Goal: Task Accomplishment & Management: Use online tool/utility

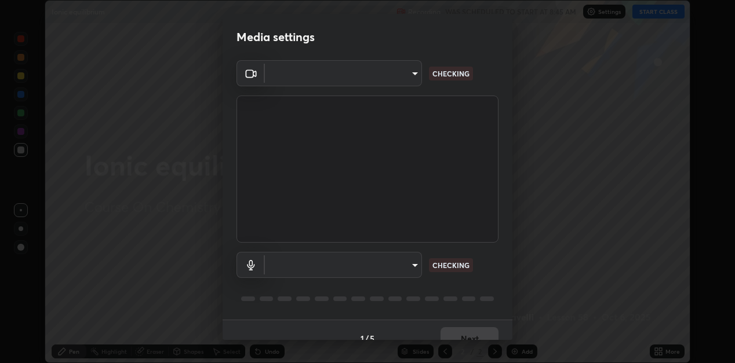
scroll to position [17, 0]
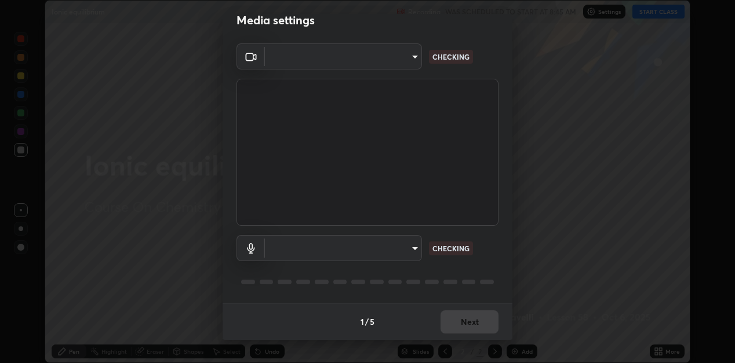
click at [415, 247] on body "Erase all Ionic equilibrium Recording WAS SCHEDULED TO START AT 8:45 AM Setting…" at bounding box center [367, 181] width 735 height 363
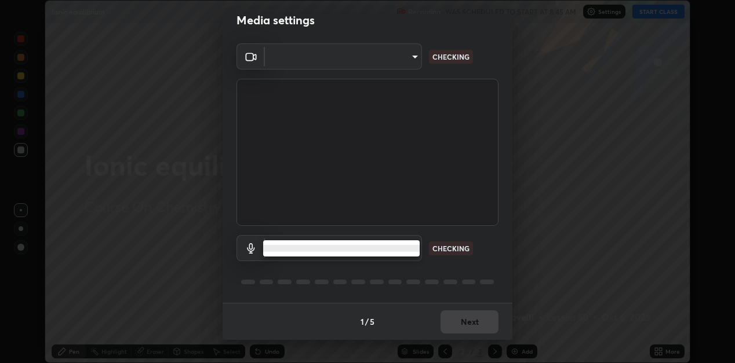
click at [392, 249] on li at bounding box center [341, 248] width 156 height 7
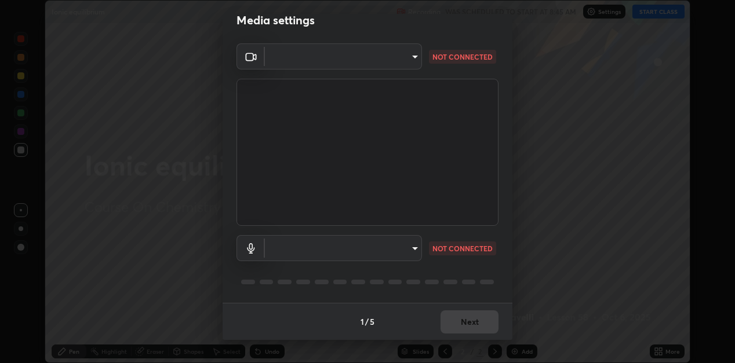
click at [415, 247] on body "Erase all Ionic equilibrium Recording WAS SCHEDULED TO START AT 8:45 AM Setting…" at bounding box center [367, 181] width 735 height 363
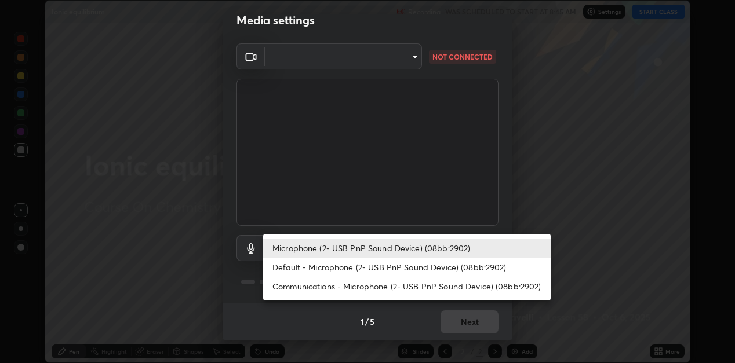
click at [359, 268] on li "Default - Microphone (2- USB PnP Sound Device) (08bb:2902)" at bounding box center [406, 267] width 287 height 19
type input "default"
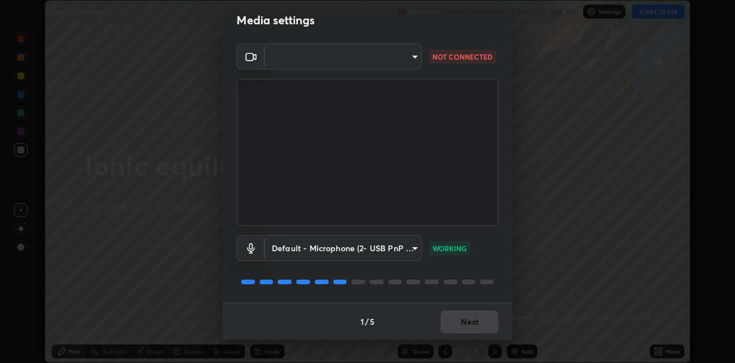
click at [416, 53] on body "Erase all Ionic equilibrium Recording WAS SCHEDULED TO START AT 8:45 AM Setting…" at bounding box center [367, 181] width 735 height 363
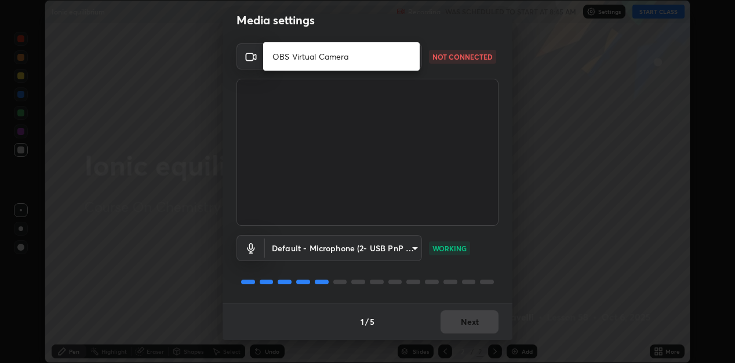
click at [384, 56] on li "OBS Virtual Camera" at bounding box center [341, 56] width 156 height 19
type input "b0fe0e571132a5ba3b7ce0e75fc51c952cbe1dcf619c2fcafd357f0e0a7f667b"
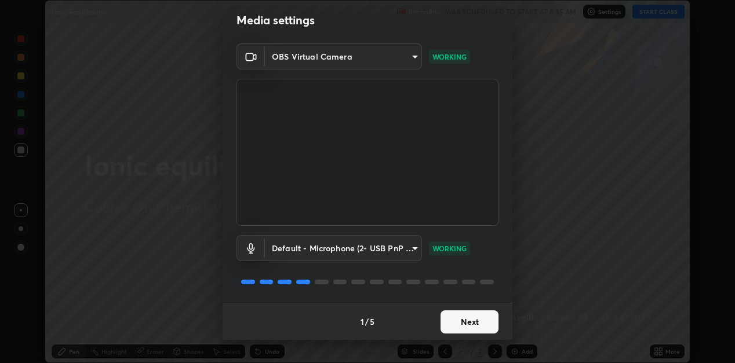
click at [456, 320] on button "Next" at bounding box center [469, 322] width 58 height 23
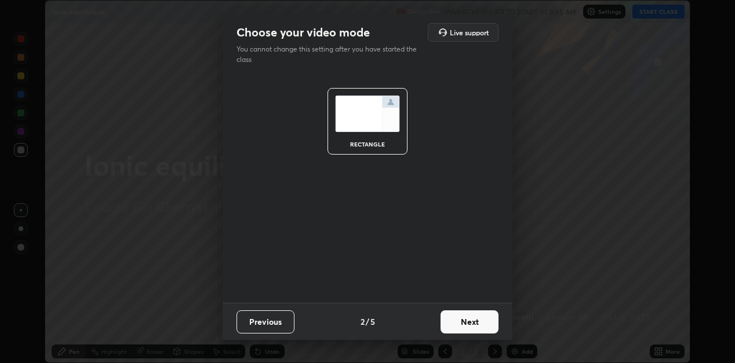
click at [464, 304] on div "Previous 2 / 5 Next" at bounding box center [368, 321] width 290 height 37
click at [464, 319] on button "Next" at bounding box center [469, 322] width 58 height 23
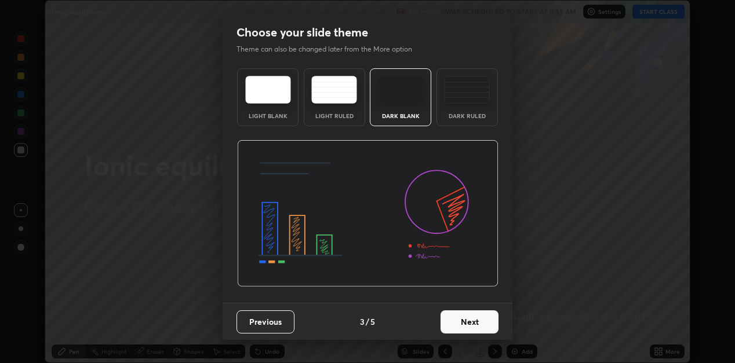
click at [466, 311] on button "Next" at bounding box center [469, 322] width 58 height 23
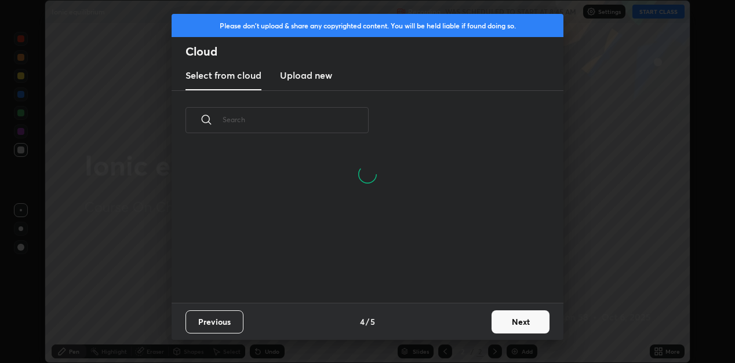
click at [514, 321] on button "Next" at bounding box center [520, 322] width 58 height 23
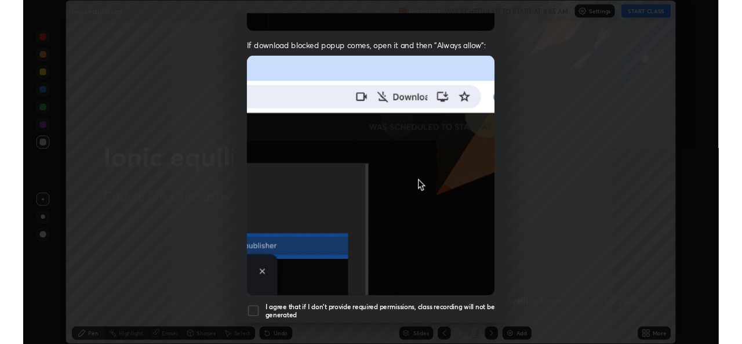
scroll to position [253, 0]
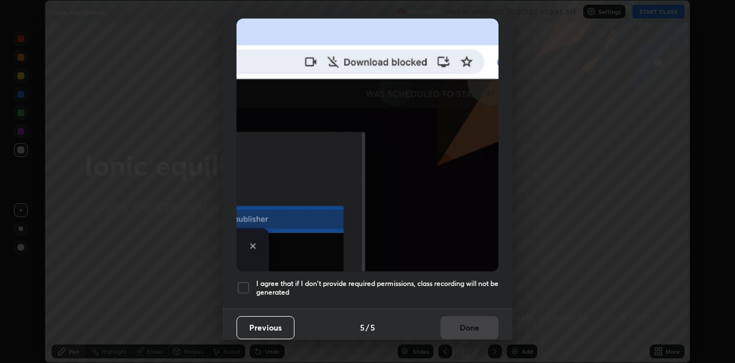
click at [242, 285] on div at bounding box center [243, 288] width 14 height 14
click at [470, 318] on button "Done" at bounding box center [469, 327] width 58 height 23
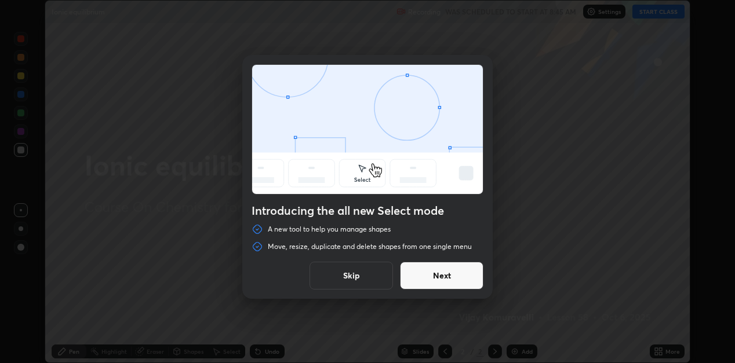
click at [451, 271] on button "Next" at bounding box center [441, 276] width 83 height 28
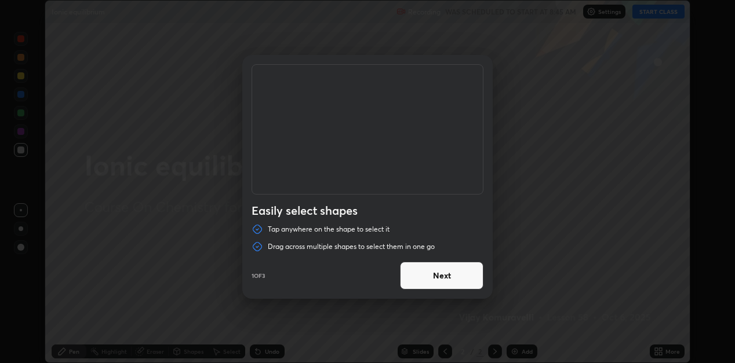
click at [455, 267] on button "Next" at bounding box center [441, 276] width 83 height 28
click at [450, 282] on button "Next" at bounding box center [441, 276] width 83 height 28
click at [457, 275] on button "Done" at bounding box center [441, 276] width 83 height 28
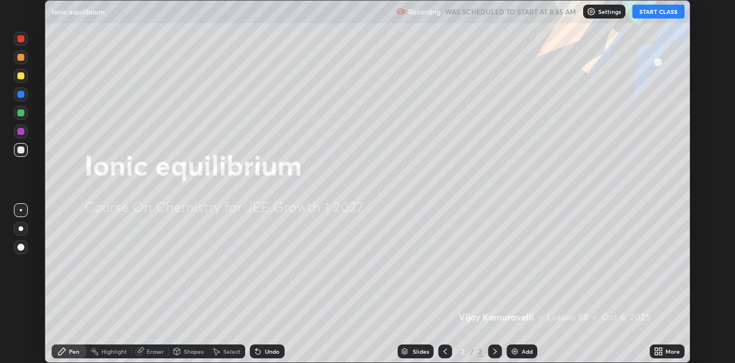
click at [647, 12] on button "START CLASS" at bounding box center [658, 12] width 52 height 14
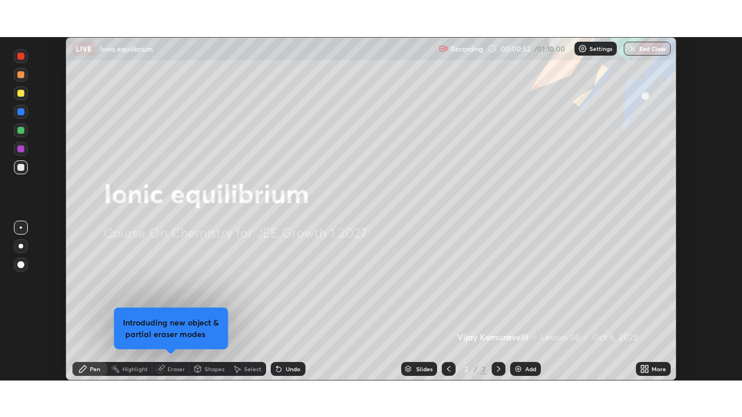
scroll to position [344, 742]
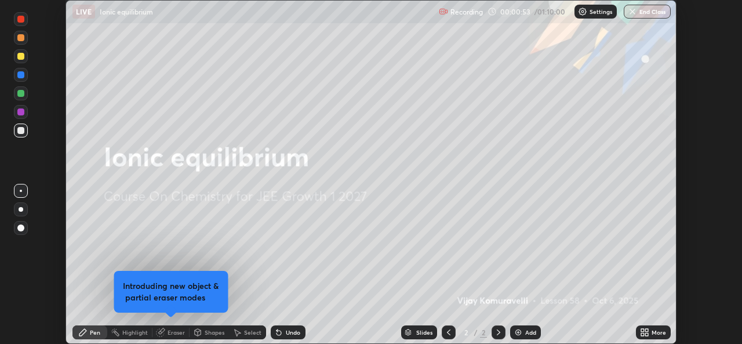
click at [644, 333] on icon at bounding box center [644, 331] width 9 height 9
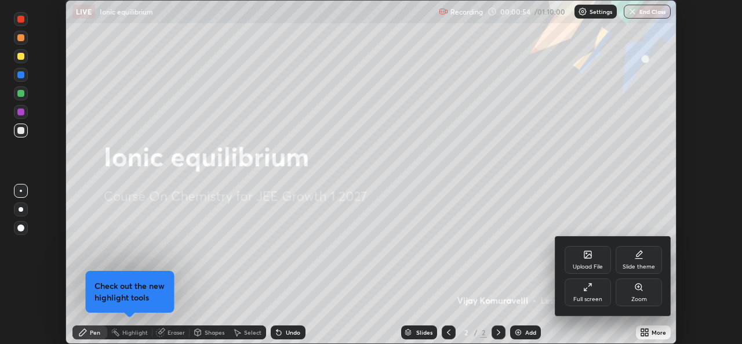
click at [600, 296] on div "Full screen" at bounding box center [587, 299] width 29 height 6
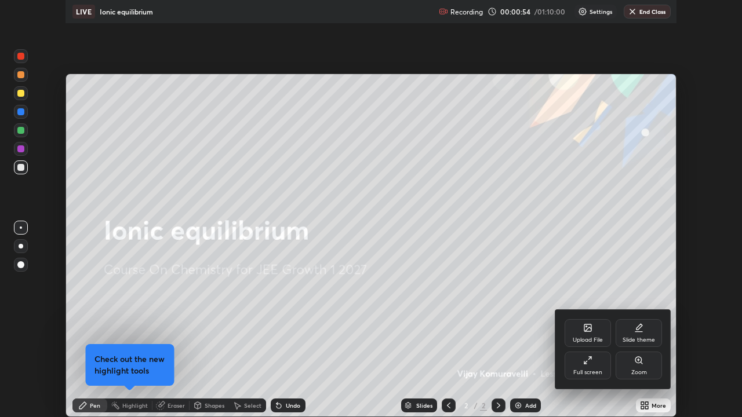
scroll to position [417, 742]
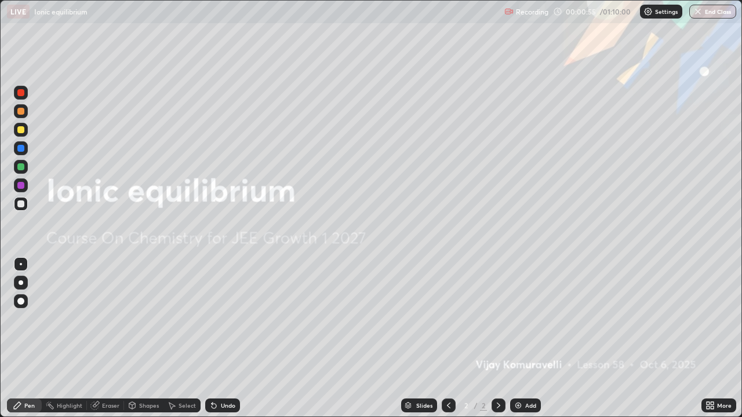
click at [519, 363] on img at bounding box center [517, 405] width 9 height 9
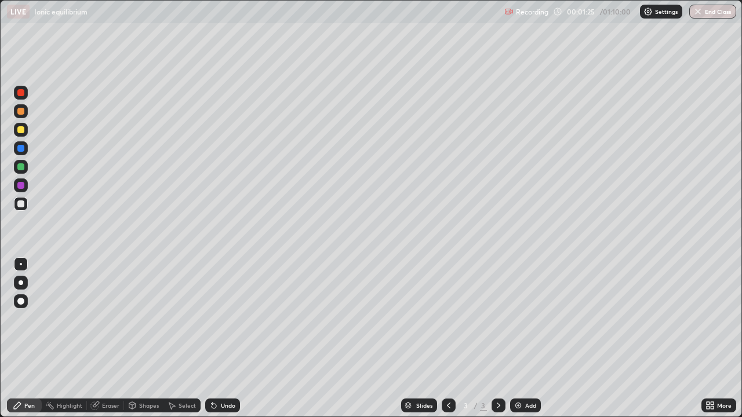
click at [21, 130] on div at bounding box center [20, 129] width 7 height 7
click at [23, 203] on div at bounding box center [20, 204] width 7 height 7
click at [21, 130] on div at bounding box center [20, 129] width 7 height 7
click at [23, 205] on div at bounding box center [20, 204] width 7 height 7
click at [25, 134] on div at bounding box center [21, 130] width 14 height 14
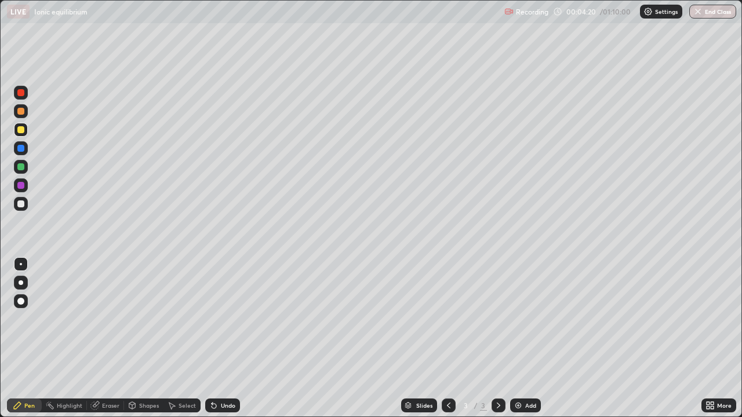
click at [22, 206] on div at bounding box center [20, 204] width 7 height 7
click at [228, 363] on div "Undo" at bounding box center [228, 406] width 14 height 6
click at [224, 363] on div "Undo" at bounding box center [228, 406] width 14 height 6
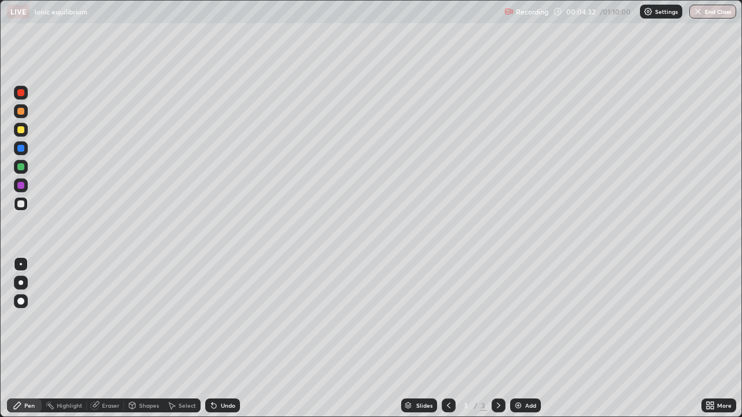
click at [224, 363] on div "Undo" at bounding box center [228, 406] width 14 height 6
click at [224, 363] on div "Undo" at bounding box center [222, 406] width 35 height 14
click at [26, 169] on div at bounding box center [21, 167] width 14 height 14
click at [27, 131] on div at bounding box center [21, 130] width 14 height 14
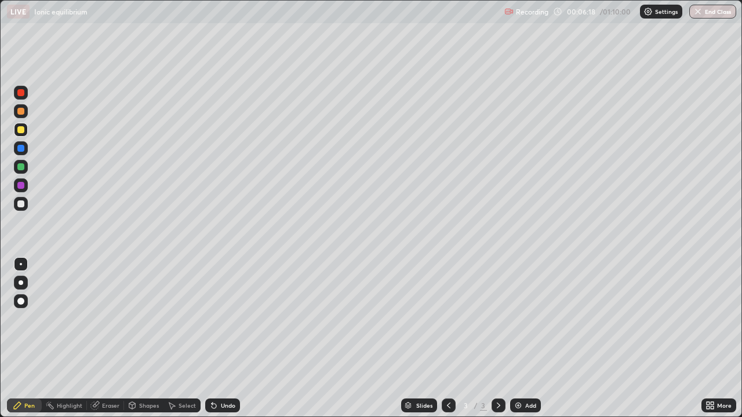
click at [23, 206] on div at bounding box center [20, 204] width 7 height 7
click at [104, 363] on div "Eraser" at bounding box center [110, 406] width 17 height 6
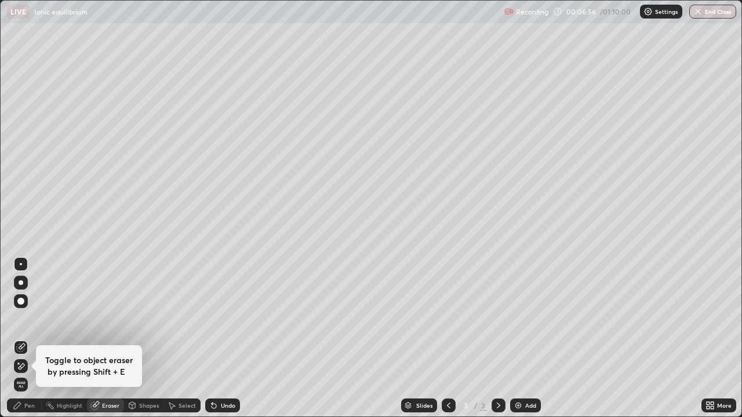
click at [21, 363] on icon at bounding box center [17, 405] width 9 height 9
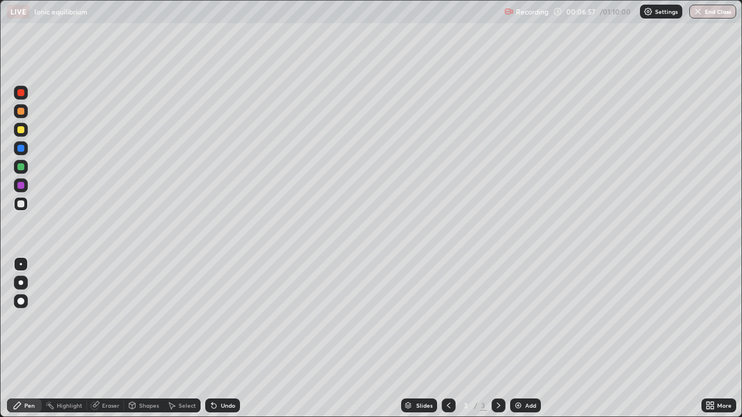
click at [21, 204] on div at bounding box center [20, 204] width 7 height 7
click at [118, 363] on div "Eraser" at bounding box center [105, 406] width 37 height 14
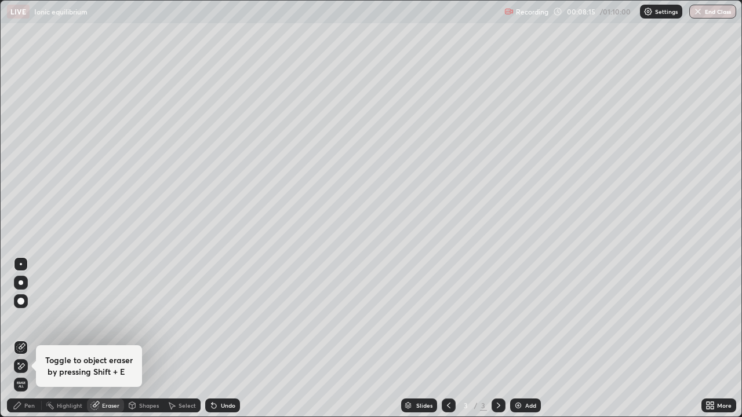
click at [105, 363] on div "Eraser" at bounding box center [110, 406] width 17 height 6
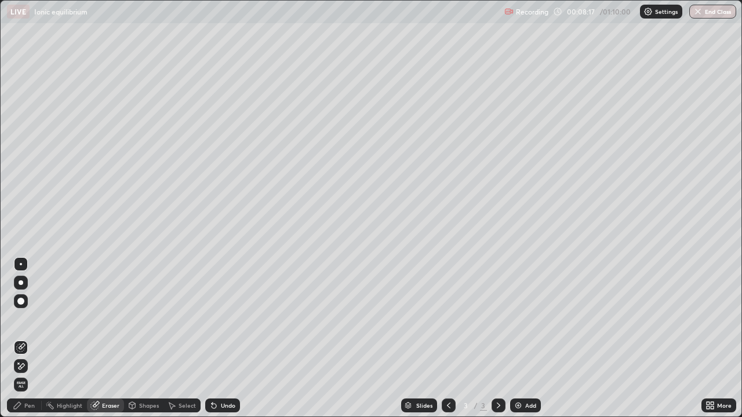
click at [35, 363] on div "Pen" at bounding box center [24, 406] width 35 height 14
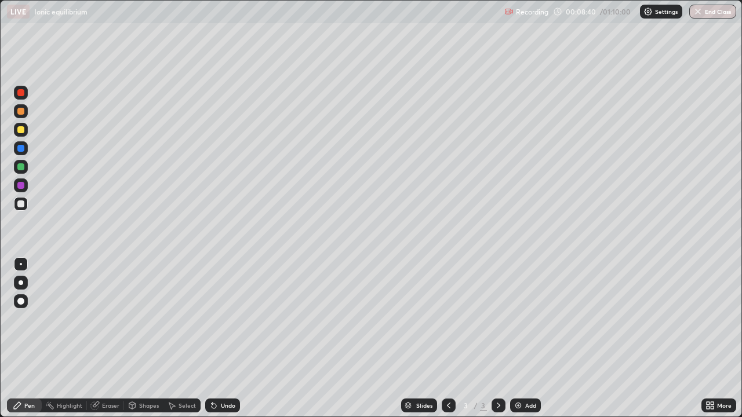
click at [517, 363] on img at bounding box center [517, 405] width 9 height 9
click at [21, 131] on div at bounding box center [20, 129] width 7 height 7
click at [20, 203] on div at bounding box center [20, 204] width 7 height 7
click at [23, 132] on div at bounding box center [20, 129] width 7 height 7
click at [20, 206] on div at bounding box center [20, 204] width 7 height 7
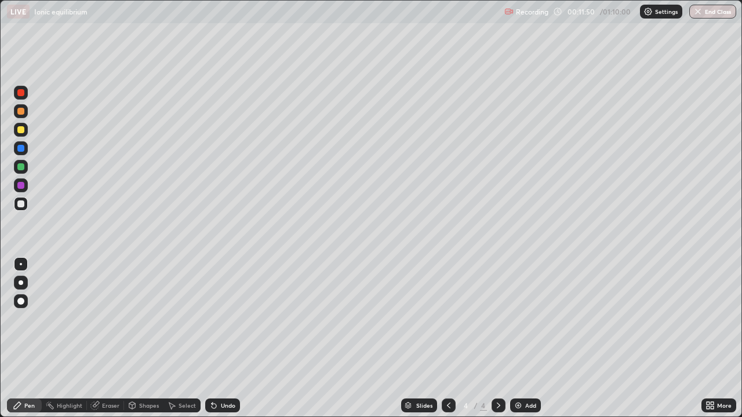
click at [22, 135] on div at bounding box center [21, 130] width 14 height 14
click at [24, 209] on div at bounding box center [21, 204] width 14 height 14
click at [21, 136] on div at bounding box center [21, 130] width 14 height 14
click at [22, 206] on div at bounding box center [20, 204] width 7 height 7
click at [22, 130] on div at bounding box center [20, 129] width 7 height 7
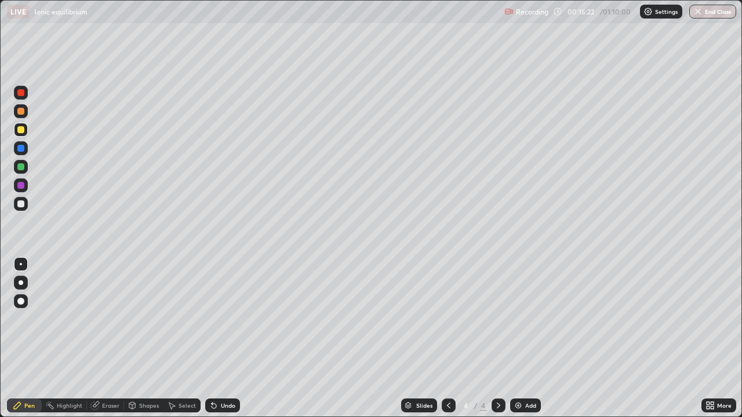
click at [221, 363] on div "Undo" at bounding box center [228, 406] width 14 height 6
click at [225, 363] on div "Undo" at bounding box center [228, 406] width 14 height 6
click at [25, 209] on div at bounding box center [21, 204] width 14 height 14
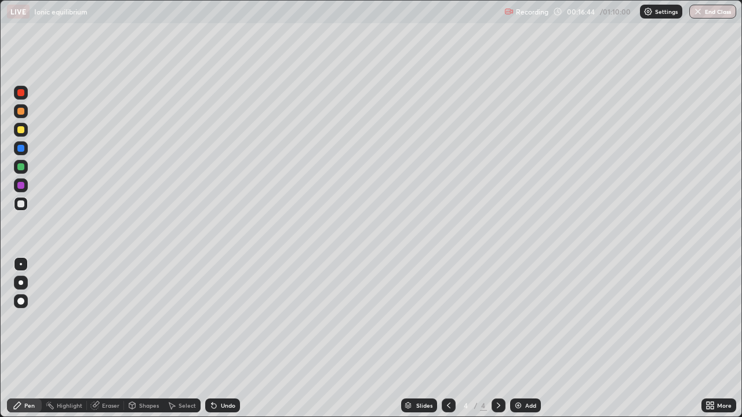
click at [98, 363] on icon at bounding box center [94, 405] width 9 height 9
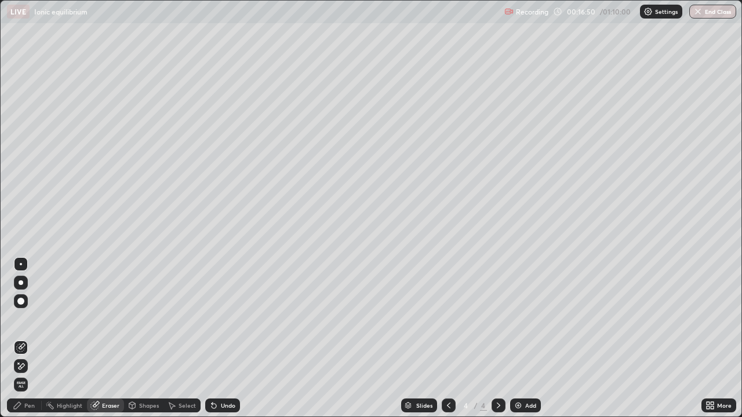
click at [25, 302] on div at bounding box center [21, 301] width 14 height 14
click at [33, 363] on div "Pen" at bounding box center [29, 406] width 10 height 6
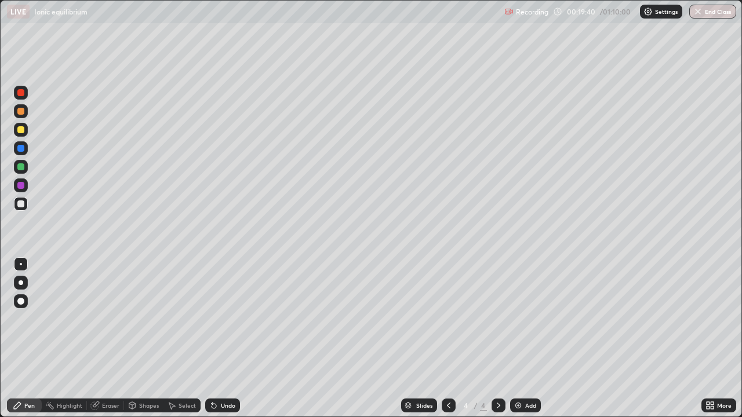
click at [26, 130] on div at bounding box center [21, 130] width 14 height 14
click at [20, 203] on div at bounding box center [20, 204] width 7 height 7
click at [21, 130] on div at bounding box center [20, 129] width 7 height 7
click at [518, 363] on img at bounding box center [517, 405] width 9 height 9
click at [24, 205] on div at bounding box center [20, 204] width 7 height 7
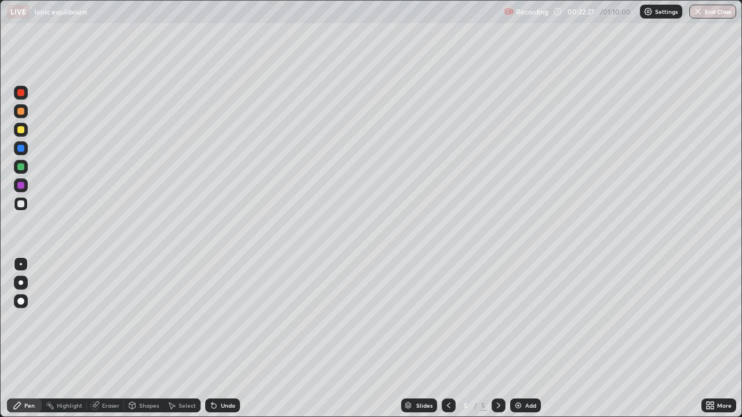
click at [225, 363] on div "Undo" at bounding box center [228, 406] width 14 height 6
click at [20, 131] on div at bounding box center [20, 129] width 7 height 7
click at [22, 210] on div at bounding box center [21, 204] width 14 height 14
click at [107, 363] on div "Eraser" at bounding box center [110, 406] width 17 height 6
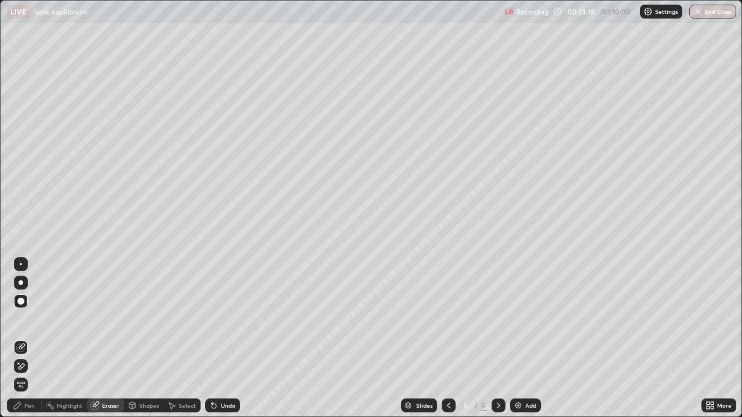
click at [20, 363] on icon at bounding box center [17, 405] width 9 height 9
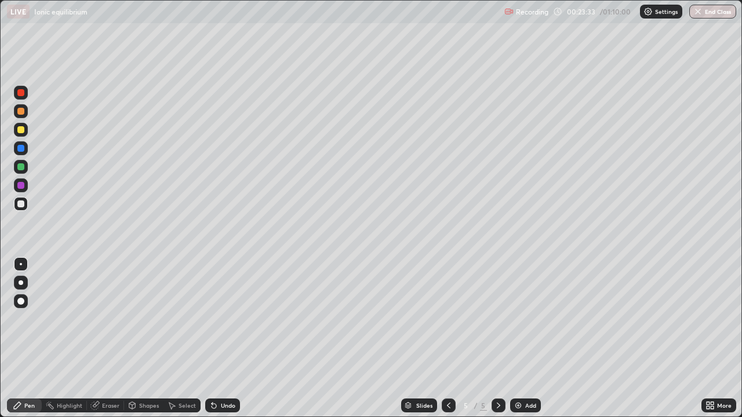
click at [19, 132] on div at bounding box center [20, 129] width 7 height 7
click at [21, 203] on div at bounding box center [20, 204] width 7 height 7
click at [21, 131] on div at bounding box center [20, 129] width 7 height 7
click at [21, 205] on div at bounding box center [20, 204] width 7 height 7
click at [23, 130] on div at bounding box center [20, 129] width 7 height 7
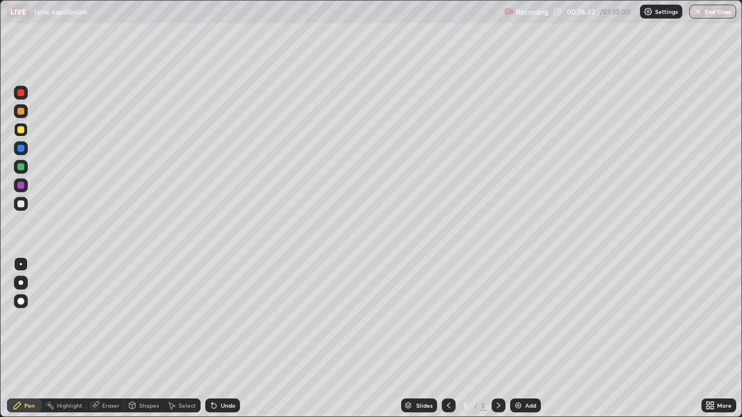
click at [216, 363] on icon at bounding box center [213, 405] width 9 height 9
click at [217, 363] on div "Undo" at bounding box center [222, 406] width 35 height 14
click at [218, 363] on div "Undo" at bounding box center [222, 406] width 35 height 14
click at [219, 363] on div "Undo" at bounding box center [222, 406] width 35 height 14
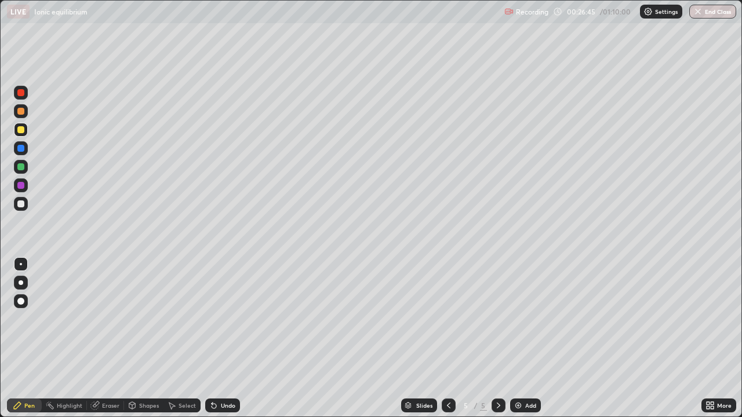
click at [217, 363] on div "Undo" at bounding box center [222, 406] width 35 height 14
click at [20, 206] on div at bounding box center [20, 204] width 7 height 7
click at [221, 363] on div "Undo" at bounding box center [228, 406] width 14 height 6
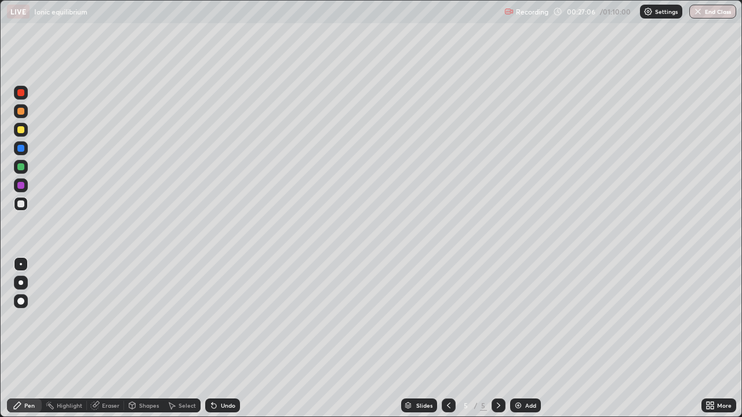
click at [221, 363] on div "Undo" at bounding box center [228, 406] width 14 height 6
click at [21, 208] on div at bounding box center [21, 204] width 14 height 14
click at [110, 363] on div "Eraser" at bounding box center [110, 406] width 17 height 6
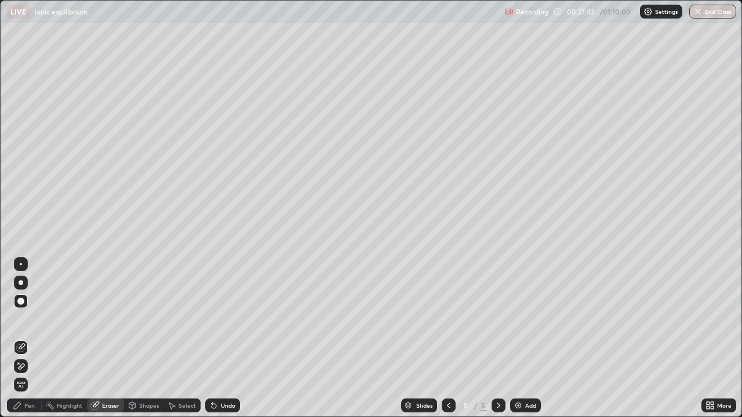
click at [17, 298] on div at bounding box center [21, 301] width 14 height 14
click at [28, 363] on div "Pen" at bounding box center [29, 406] width 10 height 6
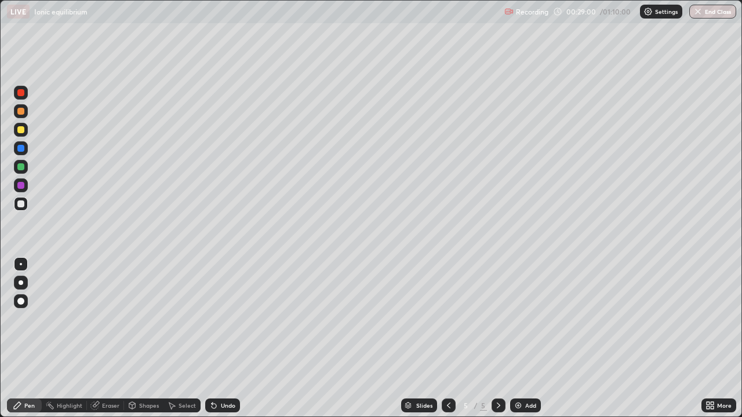
click at [17, 132] on div at bounding box center [20, 129] width 7 height 7
click at [25, 203] on div at bounding box center [21, 204] width 14 height 14
click at [23, 132] on div at bounding box center [20, 129] width 7 height 7
click at [20, 205] on div at bounding box center [20, 204] width 7 height 7
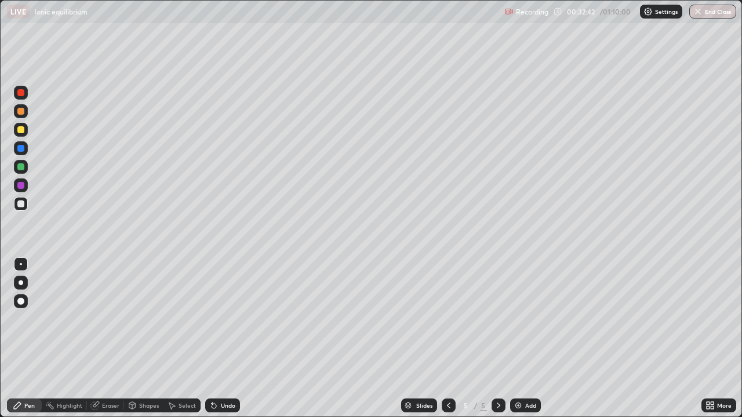
click at [21, 135] on div at bounding box center [21, 130] width 14 height 14
click at [225, 363] on div "Undo" at bounding box center [228, 406] width 14 height 6
click at [229, 363] on div "Undo" at bounding box center [228, 406] width 14 height 6
click at [19, 206] on div at bounding box center [20, 204] width 7 height 7
click at [21, 206] on div at bounding box center [20, 204] width 7 height 7
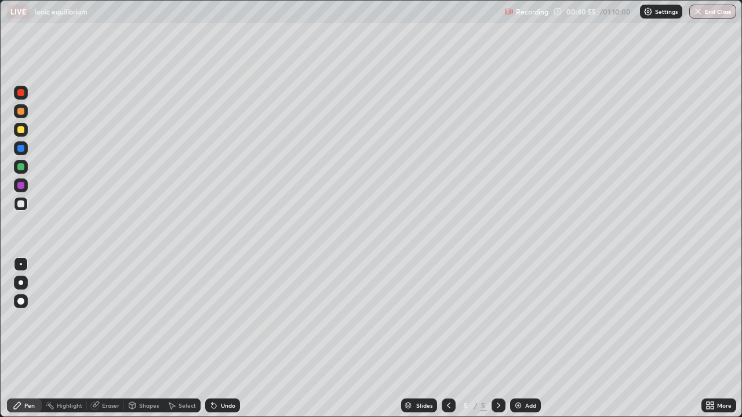
click at [228, 363] on div "Undo" at bounding box center [228, 406] width 14 height 6
click at [231, 363] on div "Undo" at bounding box center [222, 406] width 35 height 14
click at [519, 363] on img at bounding box center [517, 405] width 9 height 9
click at [23, 130] on div at bounding box center [20, 129] width 7 height 7
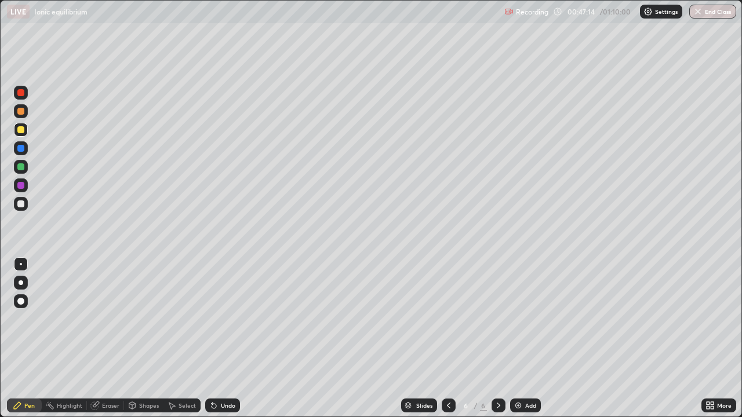
click at [24, 206] on div at bounding box center [21, 204] width 14 height 14
click at [23, 204] on div at bounding box center [20, 204] width 7 height 7
click at [222, 363] on div "Undo" at bounding box center [228, 406] width 14 height 6
click at [225, 363] on div "Undo" at bounding box center [228, 406] width 14 height 6
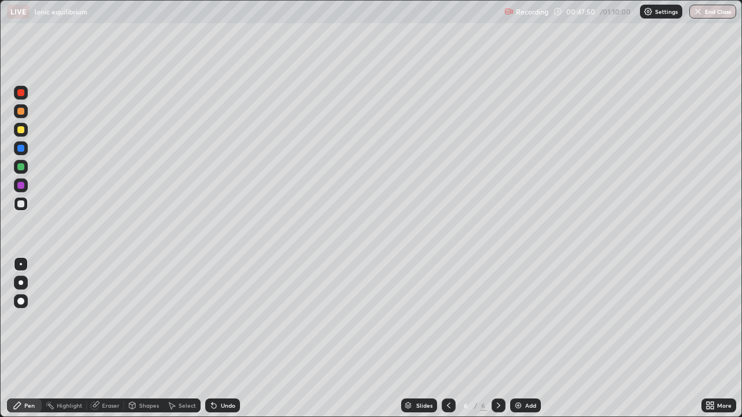
click at [21, 130] on div at bounding box center [20, 129] width 7 height 7
click at [23, 203] on div at bounding box center [20, 204] width 7 height 7
click at [21, 130] on div at bounding box center [20, 129] width 7 height 7
click at [132, 363] on icon at bounding box center [132, 405] width 6 height 7
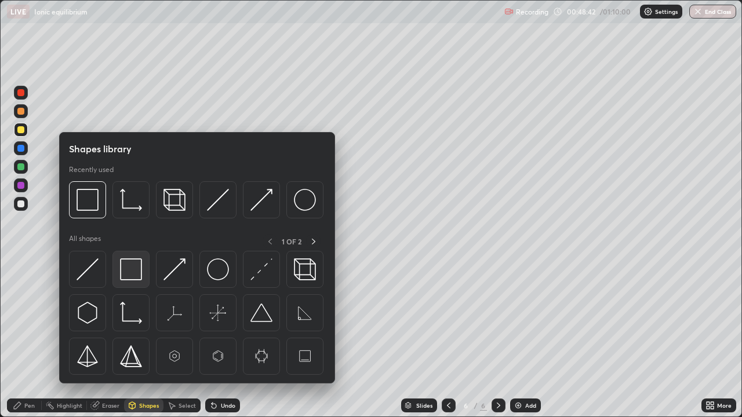
click at [129, 269] on img at bounding box center [131, 269] width 22 height 22
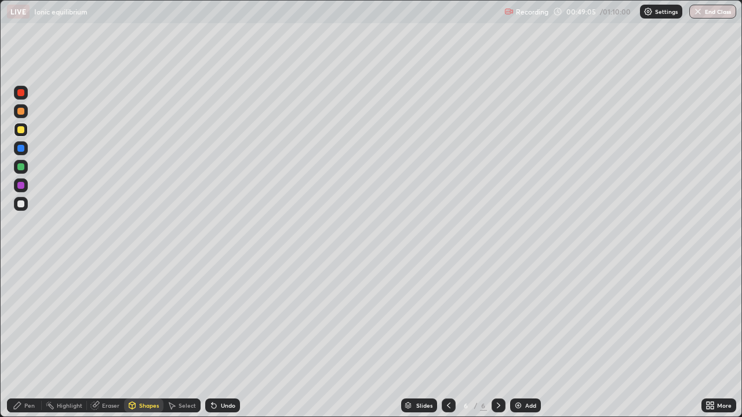
click at [23, 207] on div at bounding box center [20, 204] width 7 height 7
click at [218, 363] on div "Undo" at bounding box center [222, 406] width 35 height 14
click at [220, 363] on div "Undo" at bounding box center [222, 406] width 35 height 14
click at [25, 363] on div "Pen" at bounding box center [29, 406] width 10 height 6
click at [21, 130] on div at bounding box center [20, 129] width 7 height 7
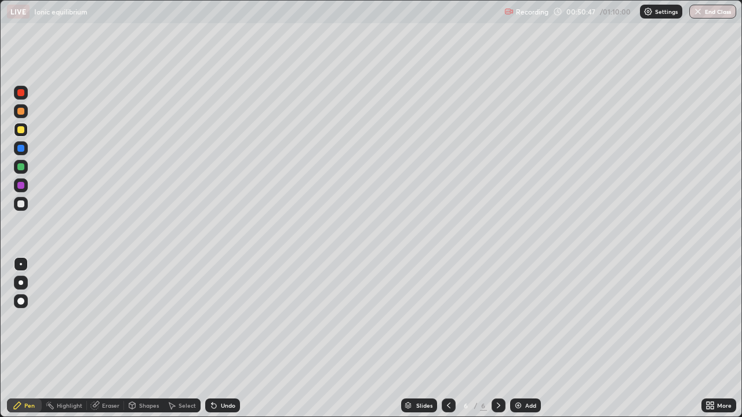
click at [26, 206] on div at bounding box center [21, 204] width 14 height 14
click at [24, 136] on div at bounding box center [21, 130] width 14 height 14
click at [22, 207] on div at bounding box center [20, 204] width 7 height 7
click at [118, 363] on div "Eraser" at bounding box center [110, 406] width 17 height 6
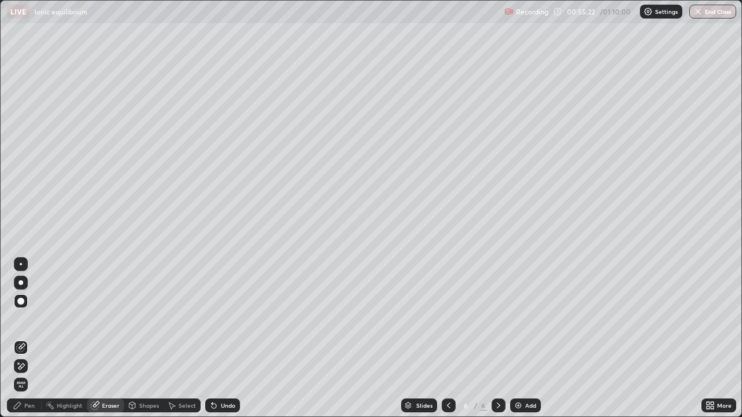
click at [29, 363] on div "Pen" at bounding box center [29, 406] width 10 height 6
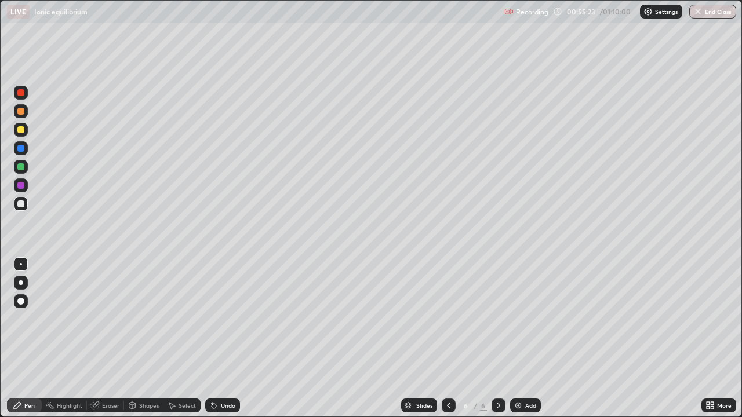
click at [21, 205] on div at bounding box center [20, 204] width 7 height 7
click at [23, 133] on div at bounding box center [20, 129] width 7 height 7
click at [21, 205] on div at bounding box center [20, 204] width 7 height 7
click at [21, 134] on div at bounding box center [21, 130] width 14 height 14
click at [23, 203] on div at bounding box center [20, 204] width 7 height 7
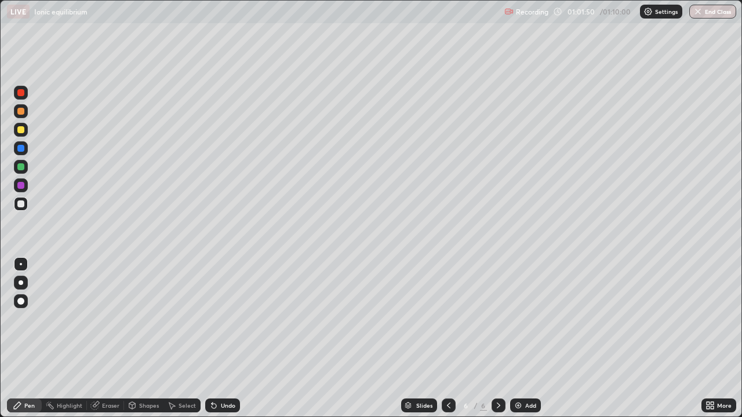
click at [20, 129] on div at bounding box center [20, 129] width 7 height 7
click at [517, 363] on img at bounding box center [517, 405] width 9 height 9
click at [21, 136] on div at bounding box center [21, 130] width 14 height 14
click at [19, 206] on div at bounding box center [20, 204] width 7 height 7
click at [705, 16] on button "End Class" at bounding box center [713, 12] width 46 height 14
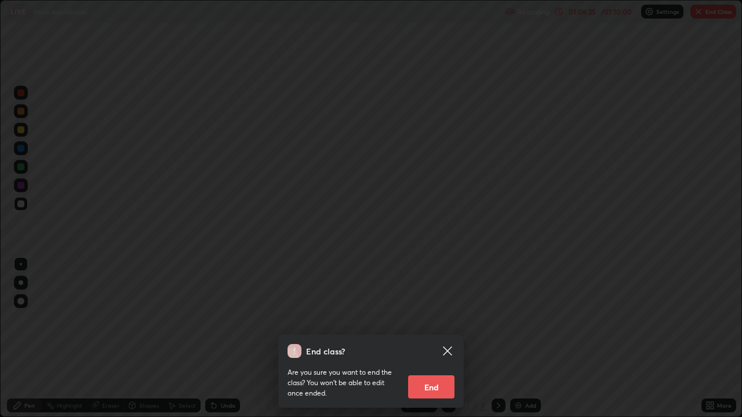
click at [436, 363] on button "End" at bounding box center [431, 387] width 46 height 23
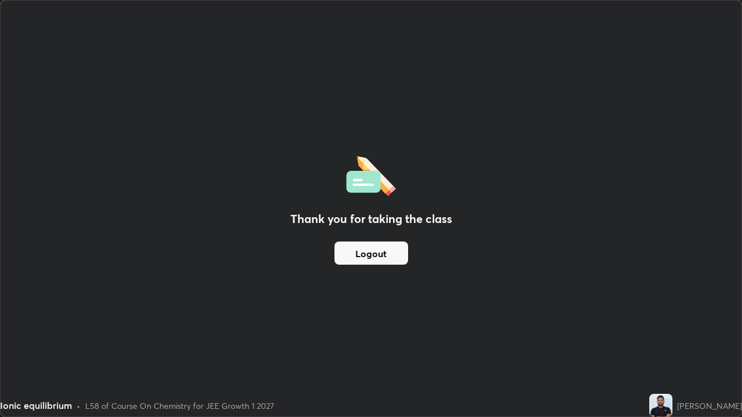
click at [382, 253] on button "Logout" at bounding box center [371, 253] width 74 height 23
